Goal: Book appointment/travel/reservation

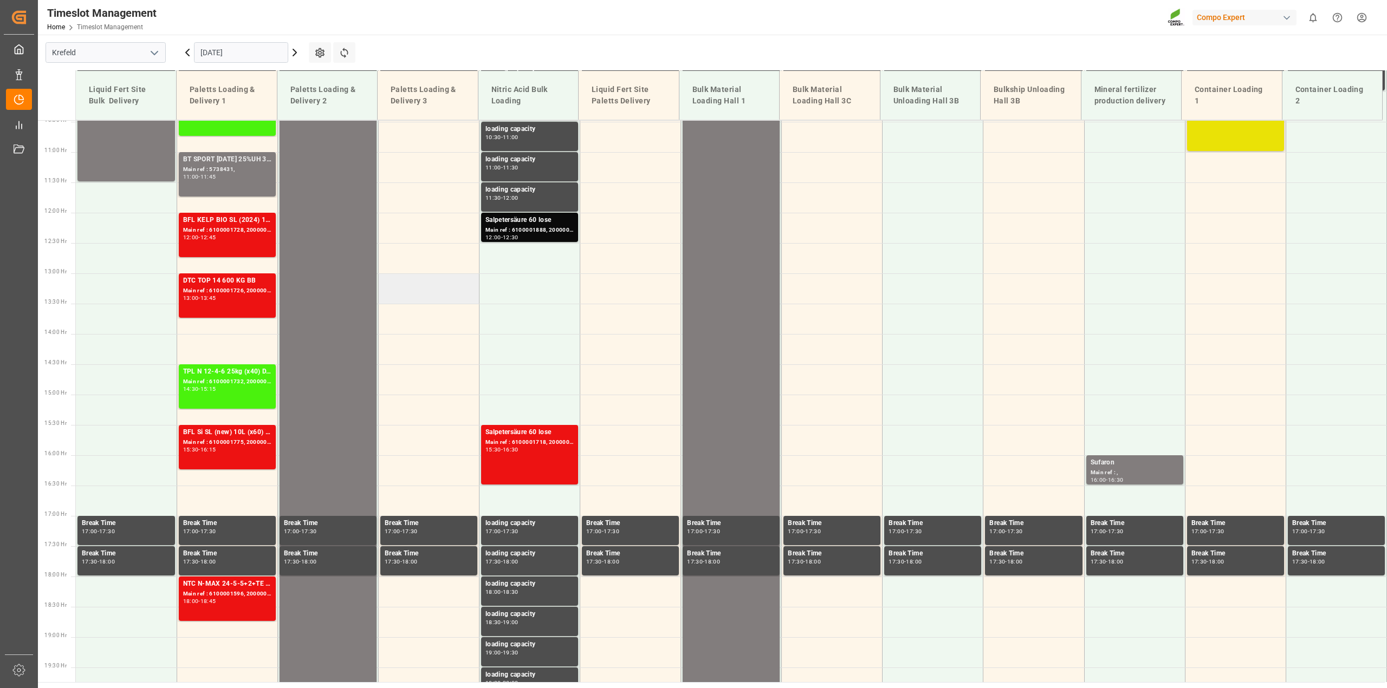
scroll to position [624, 0]
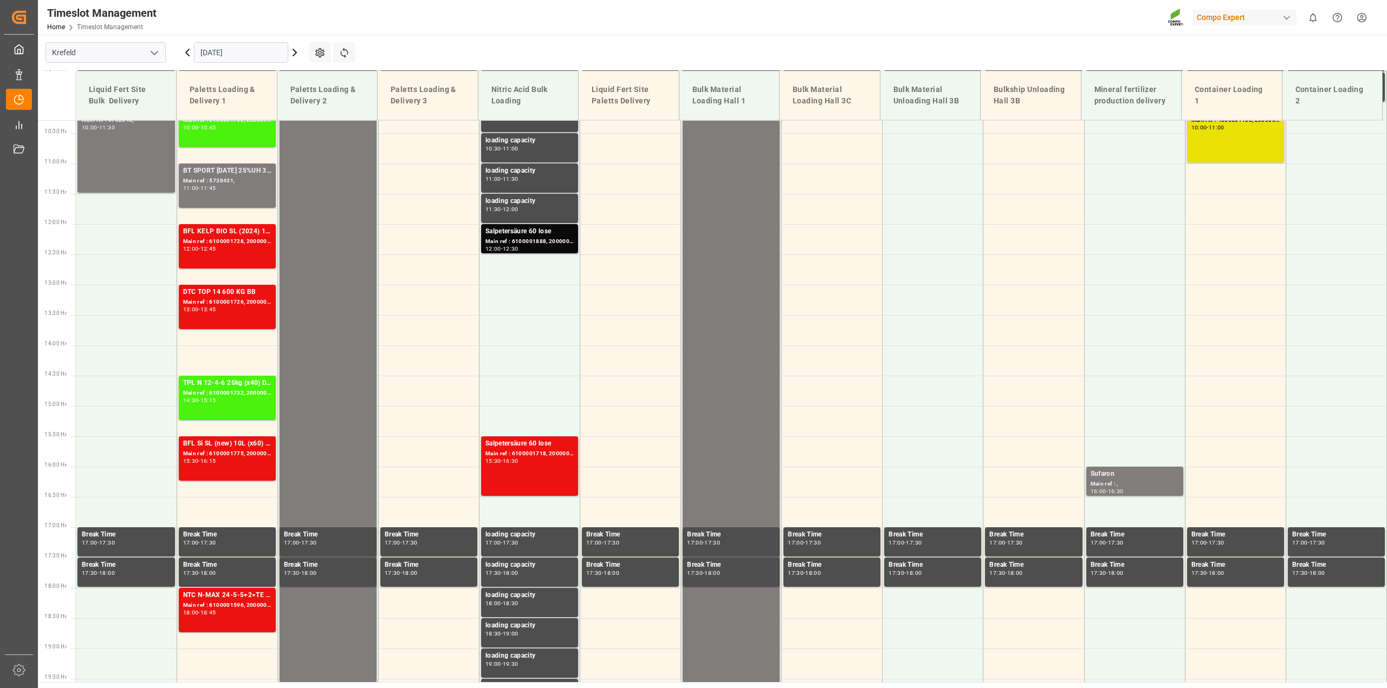
click at [291, 54] on icon at bounding box center [294, 52] width 13 height 13
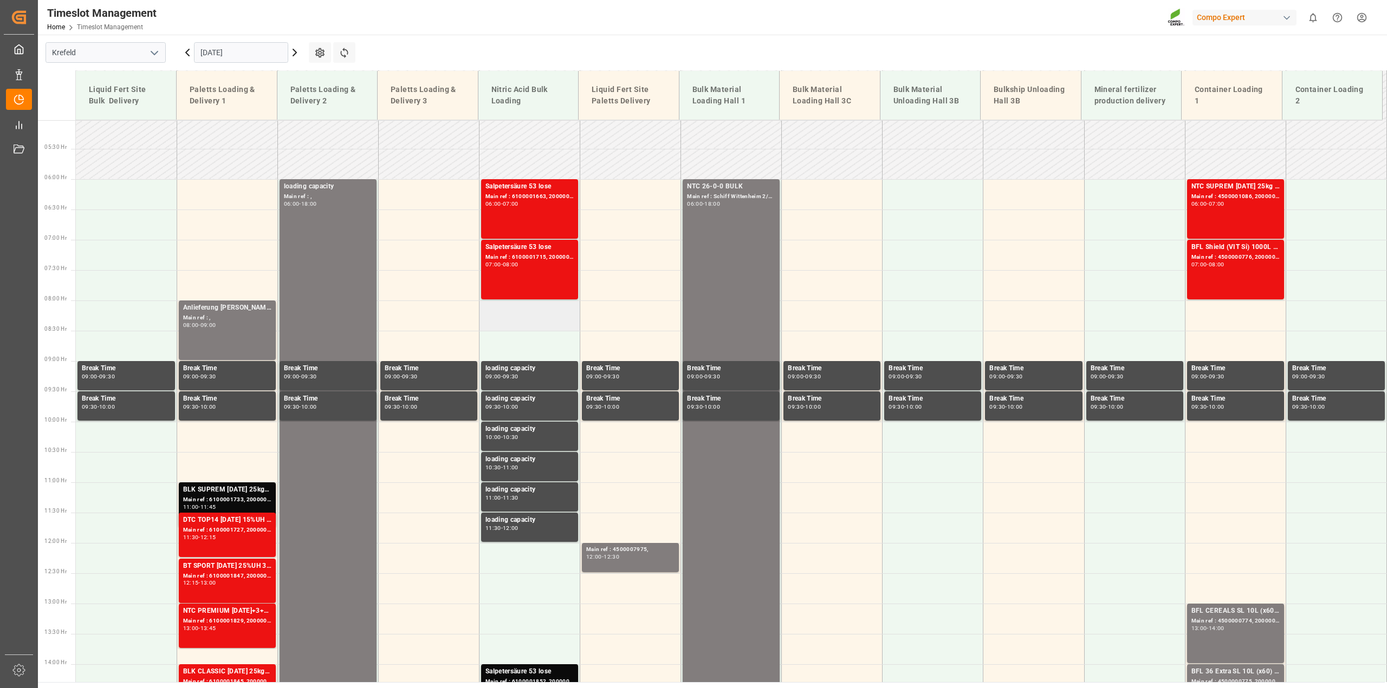
scroll to position [299, 0]
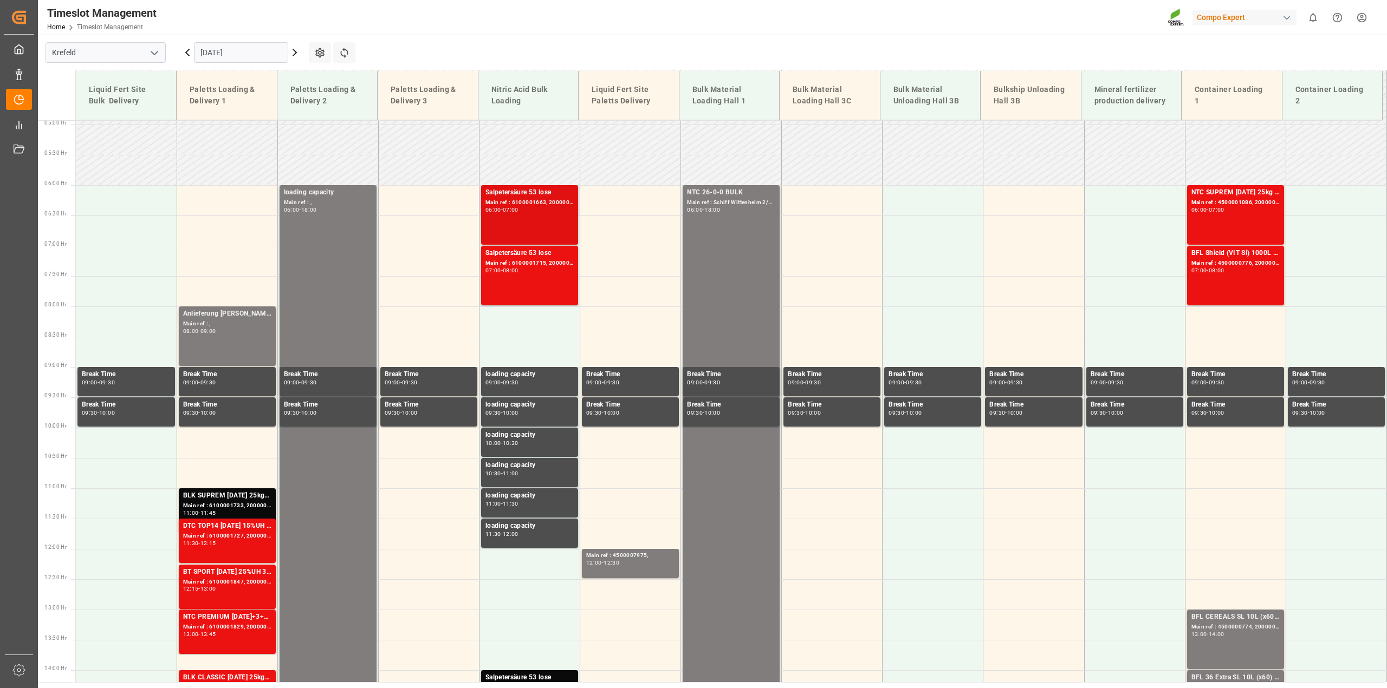
click at [566, 203] on div "Main ref : 6100001663, 2000001411" at bounding box center [529, 202] width 88 height 9
click at [553, 263] on div "Main ref : 6100001715, 2000001426" at bounding box center [529, 263] width 88 height 9
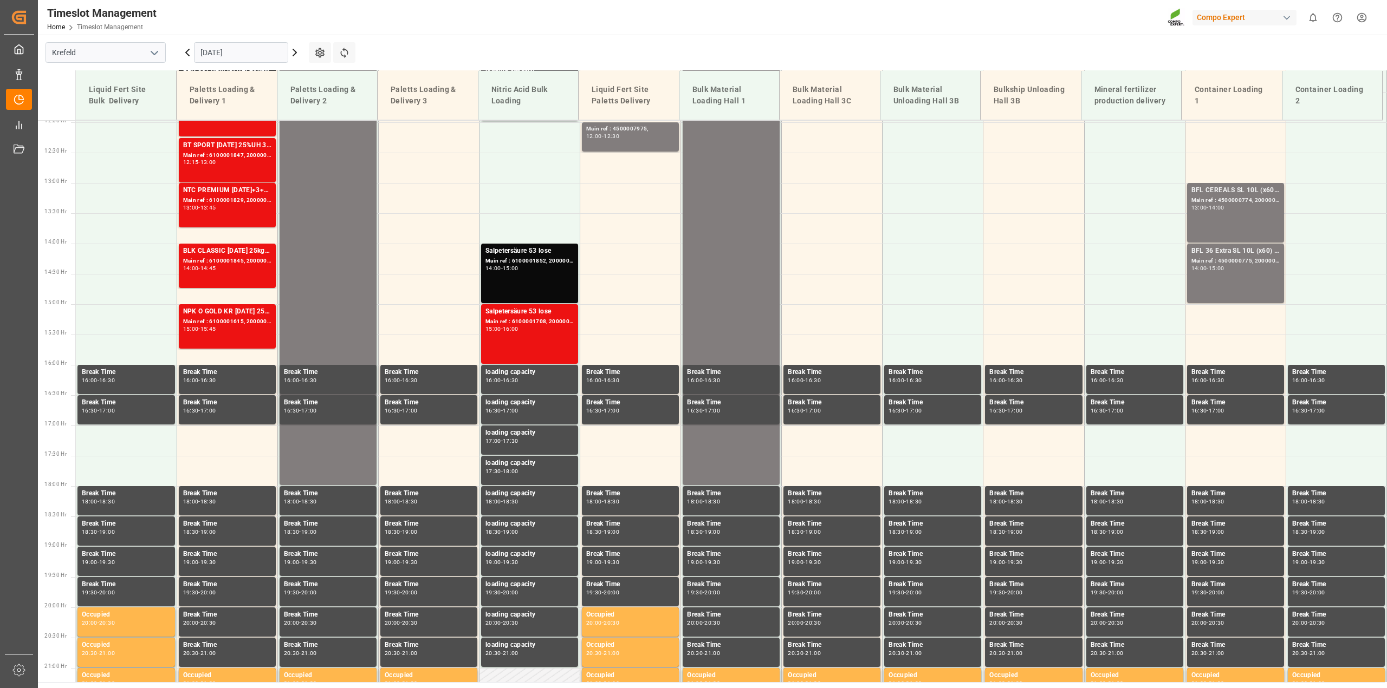
scroll to position [732, 0]
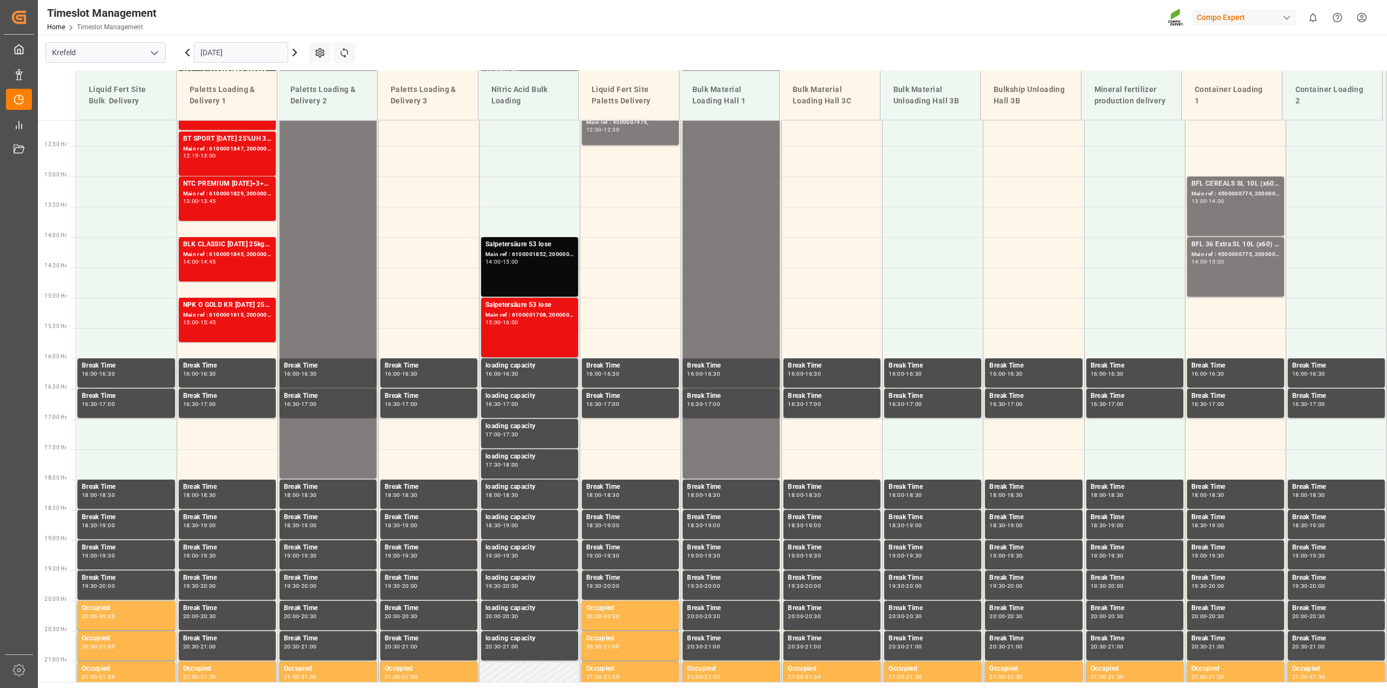
click at [553, 256] on div "Main ref : 6100001852, 2000001497" at bounding box center [529, 254] width 88 height 9
click at [548, 309] on div "Salpetersäure 53 lose" at bounding box center [529, 305] width 88 height 11
